Goal: Find specific page/section: Find specific page/section

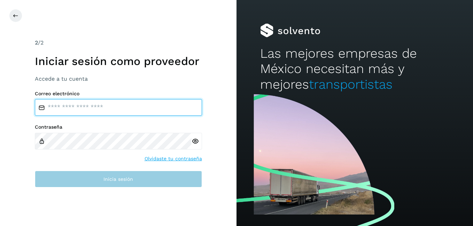
type input "**********"
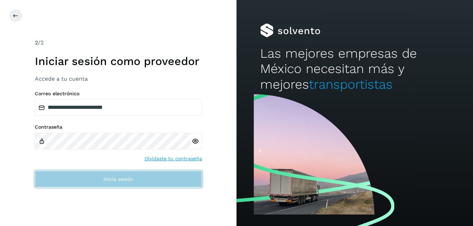
click at [95, 177] on button "Inicia sesión" at bounding box center [118, 179] width 167 height 17
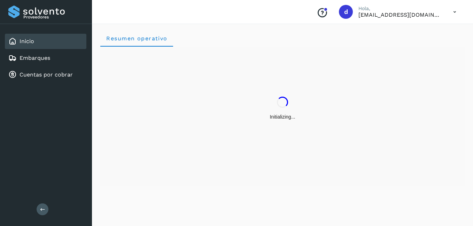
click at [104, 178] on div "Initializing..." at bounding box center [282, 116] width 364 height 139
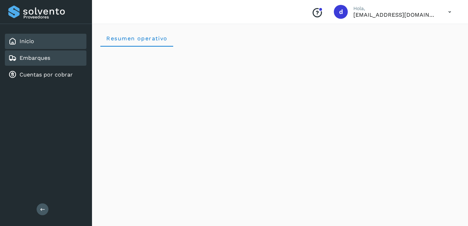
click at [31, 61] on link "Embarques" at bounding box center [35, 58] width 31 height 7
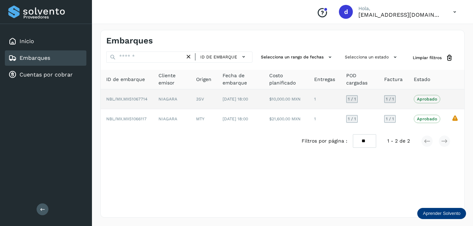
click at [427, 100] on p "Aprobado" at bounding box center [427, 99] width 20 height 5
click at [248, 100] on span "[DATE] 18:00" at bounding box center [235, 99] width 25 height 5
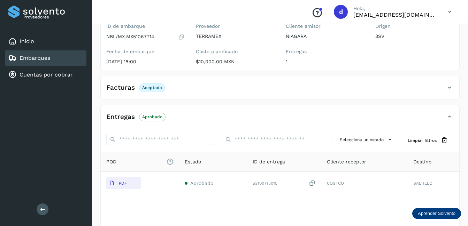
scroll to position [103, 0]
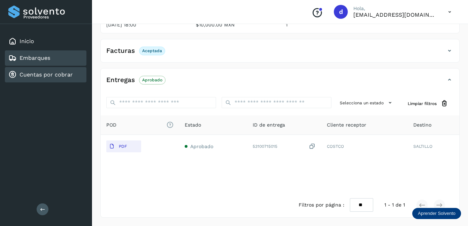
click at [50, 77] on link "Cuentas por cobrar" at bounding box center [46, 74] width 53 height 7
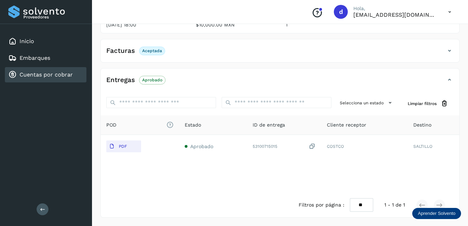
click at [33, 77] on link "Cuentas por cobrar" at bounding box center [46, 74] width 53 height 7
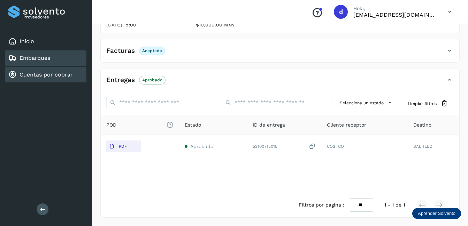
click at [34, 57] on link "Embarques" at bounding box center [35, 58] width 31 height 7
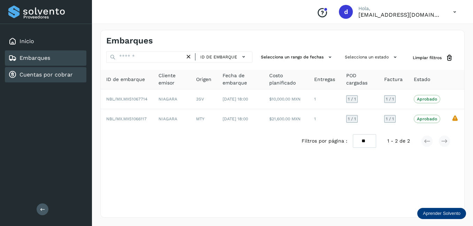
click at [38, 79] on div "Cuentas por cobrar" at bounding box center [46, 74] width 82 height 15
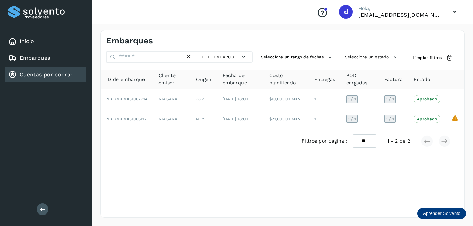
click at [15, 75] on icon at bounding box center [12, 75] width 8 height 8
click at [52, 79] on div "Cuentas por cobrar" at bounding box center [46, 74] width 82 height 15
click at [29, 41] on link "Inicio" at bounding box center [27, 41] width 15 height 7
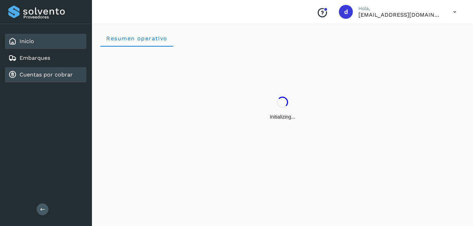
click at [36, 78] on link "Cuentas por cobrar" at bounding box center [46, 74] width 53 height 7
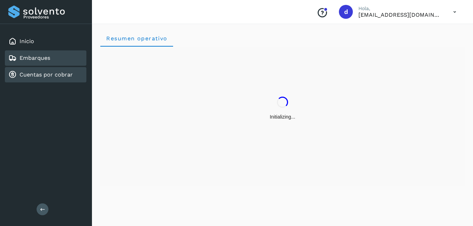
click at [34, 55] on link "Embarques" at bounding box center [35, 58] width 31 height 7
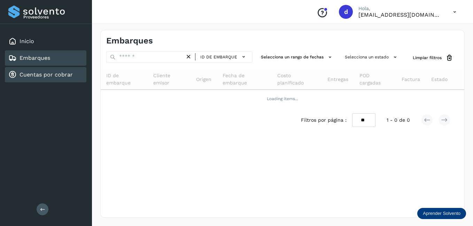
click at [42, 70] on div "Cuentas por cobrar" at bounding box center [46, 74] width 82 height 15
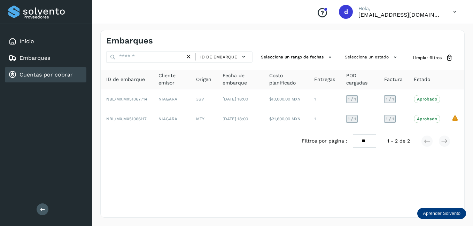
click at [45, 78] on link "Cuentas por cobrar" at bounding box center [46, 74] width 53 height 7
